Goal: Information Seeking & Learning: Learn about a topic

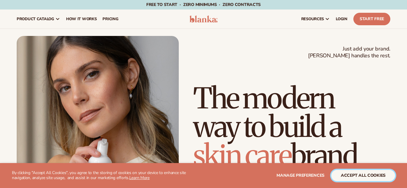
click at [374, 174] on button "accept all cookies" at bounding box center [363, 175] width 64 height 11
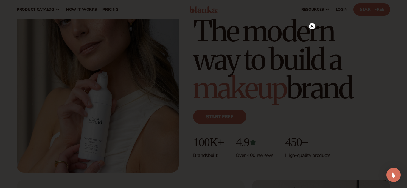
scroll to position [55, 0]
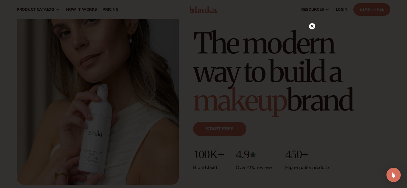
click at [311, 27] on icon at bounding box center [311, 26] width 3 height 3
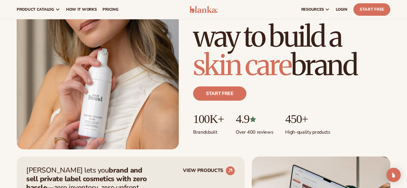
scroll to position [0, 0]
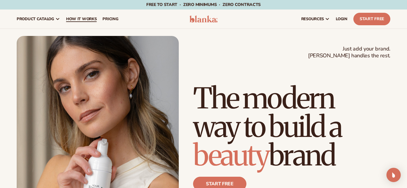
click at [75, 21] on span "How It Works" at bounding box center [81, 19] width 31 height 5
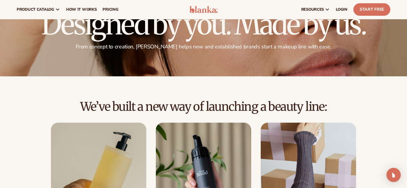
scroll to position [36, 0]
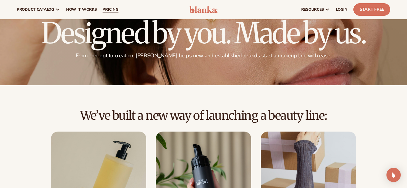
click at [105, 12] on link "pricing" at bounding box center [110, 9] width 22 height 19
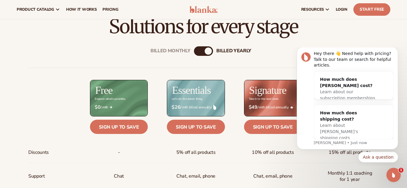
scroll to position [179, 0]
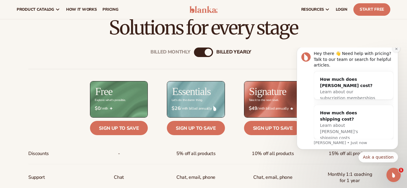
click at [396, 50] on icon "Dismiss notification" at bounding box center [396, 49] width 2 height 2
